Goal: Task Accomplishment & Management: Manage account settings

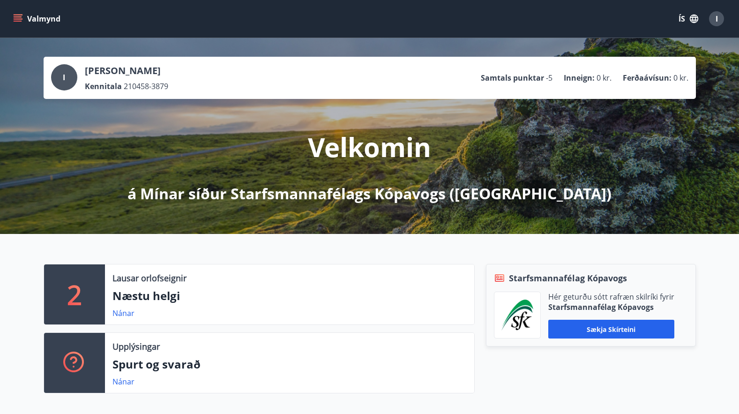
click at [17, 17] on icon "menu" at bounding box center [18, 16] width 8 height 1
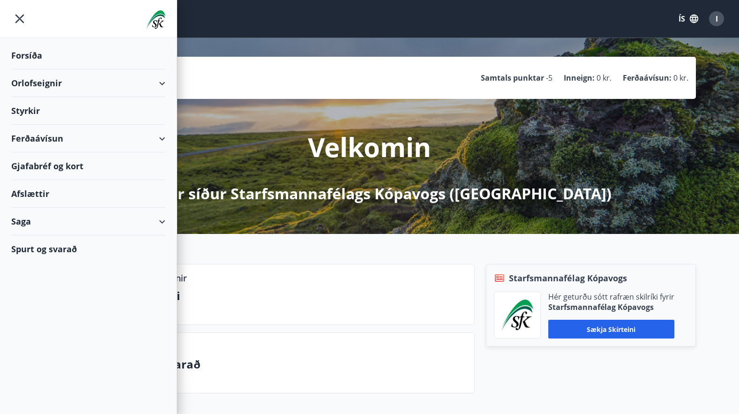
click at [160, 80] on div "Orlofseignir" at bounding box center [88, 83] width 154 height 28
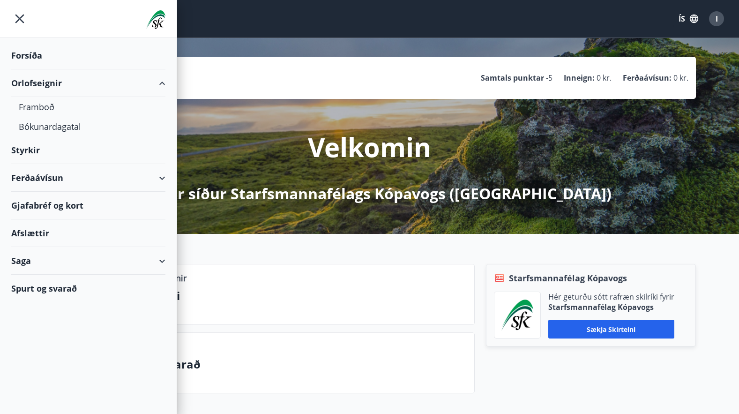
click at [162, 79] on div "Orlofseignir" at bounding box center [88, 83] width 154 height 28
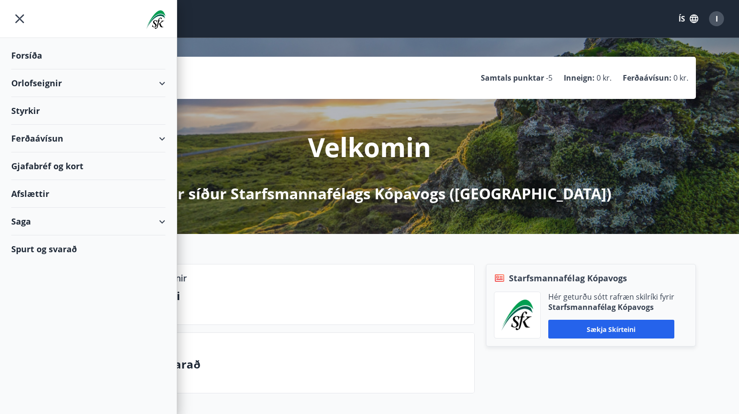
click at [159, 217] on div "Saga" at bounding box center [88, 222] width 154 height 28
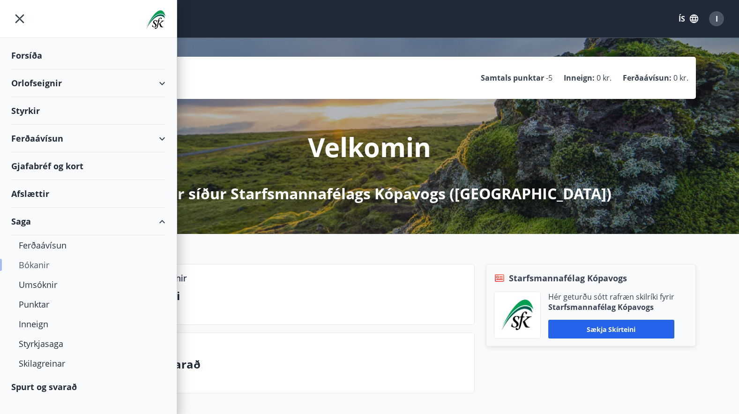
click at [32, 263] on div "Bókanir" at bounding box center [88, 265] width 139 height 20
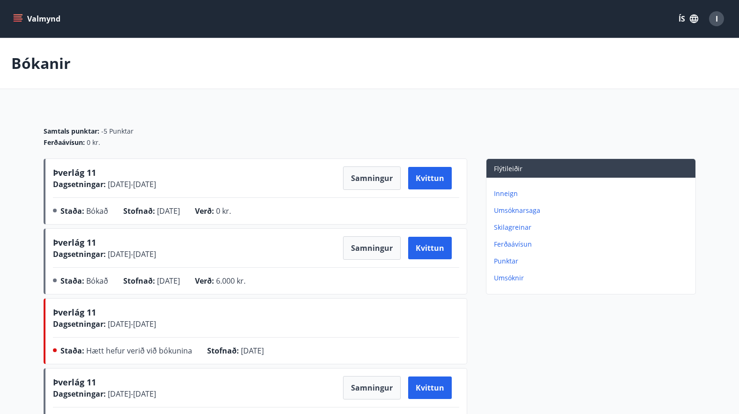
click at [261, 118] on div "Samtals punktar : -5 Punktar Ferðaávísun : 0 kr." at bounding box center [370, 133] width 652 height 51
click at [21, 17] on icon "menu" at bounding box center [18, 16] width 8 height 1
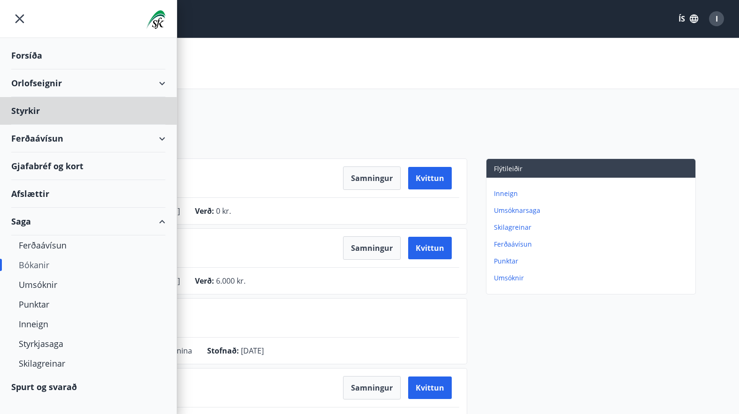
click at [24, 53] on div "Forsíða" at bounding box center [88, 56] width 154 height 28
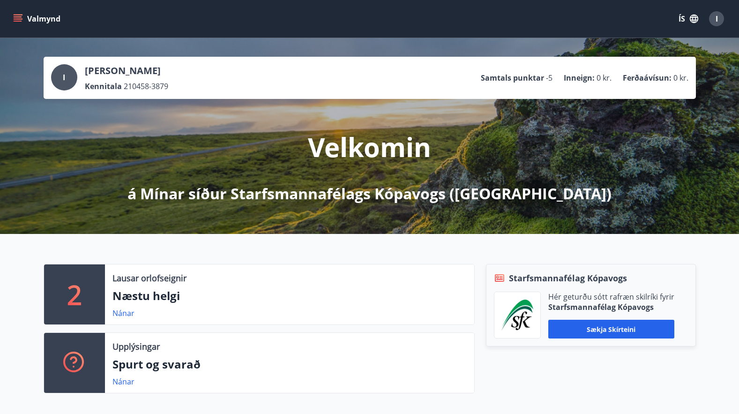
click at [716, 15] on span "I" at bounding box center [717, 19] width 2 height 10
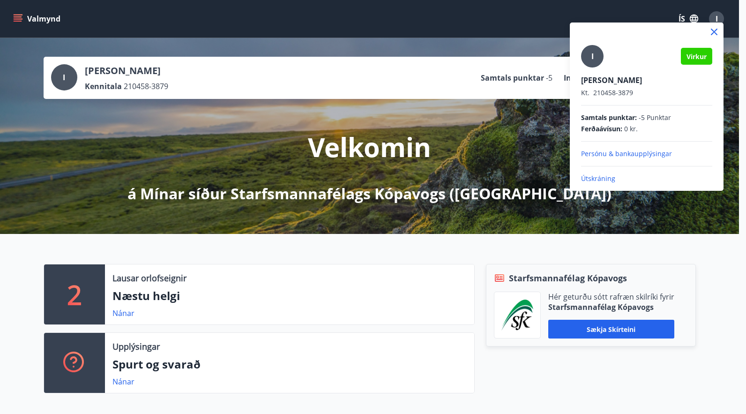
click at [593, 178] on p "Útskráning" at bounding box center [646, 178] width 131 height 9
